Goal: Information Seeking & Learning: Learn about a topic

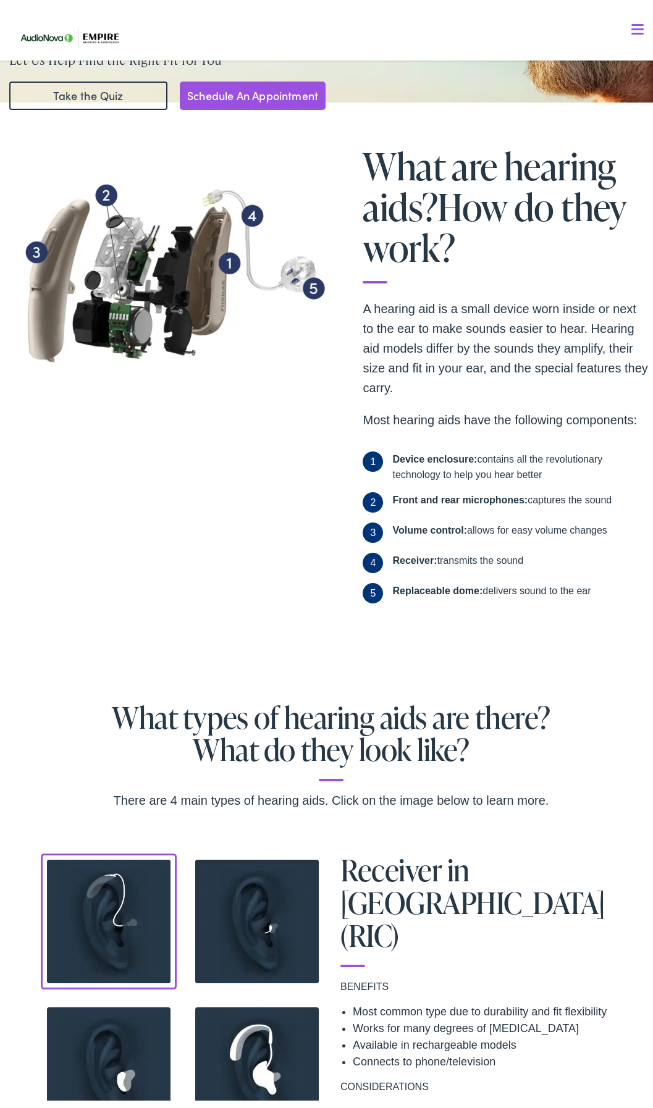
scroll to position [124, 0]
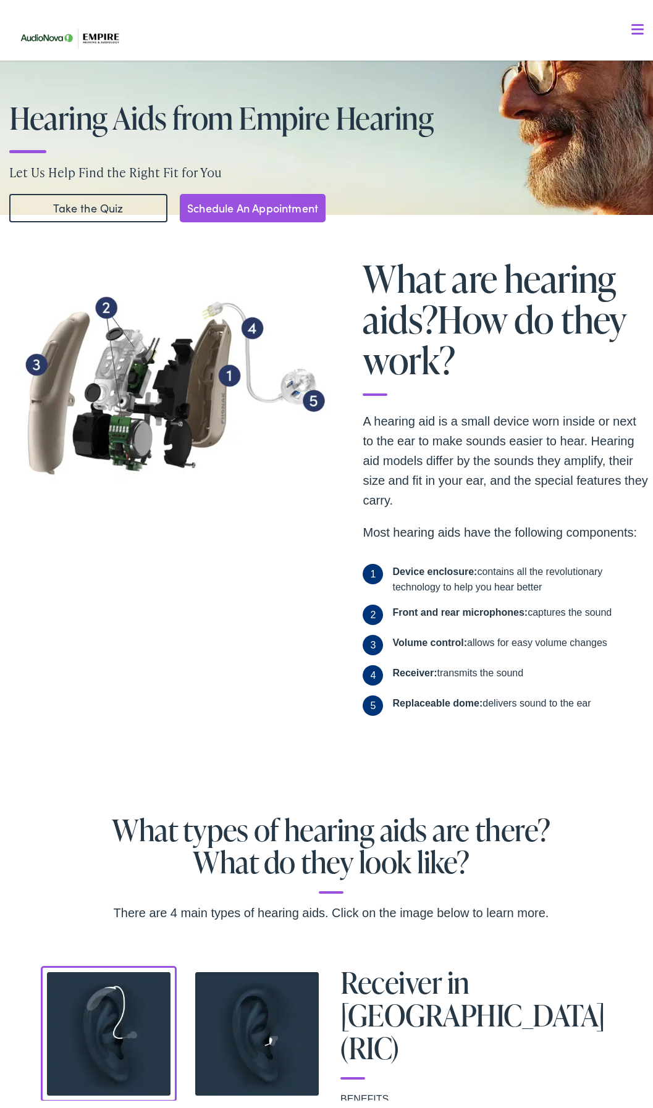
click at [199, 409] on img at bounding box center [172, 379] width 318 height 242
